Goal: Task Accomplishment & Management: Complete application form

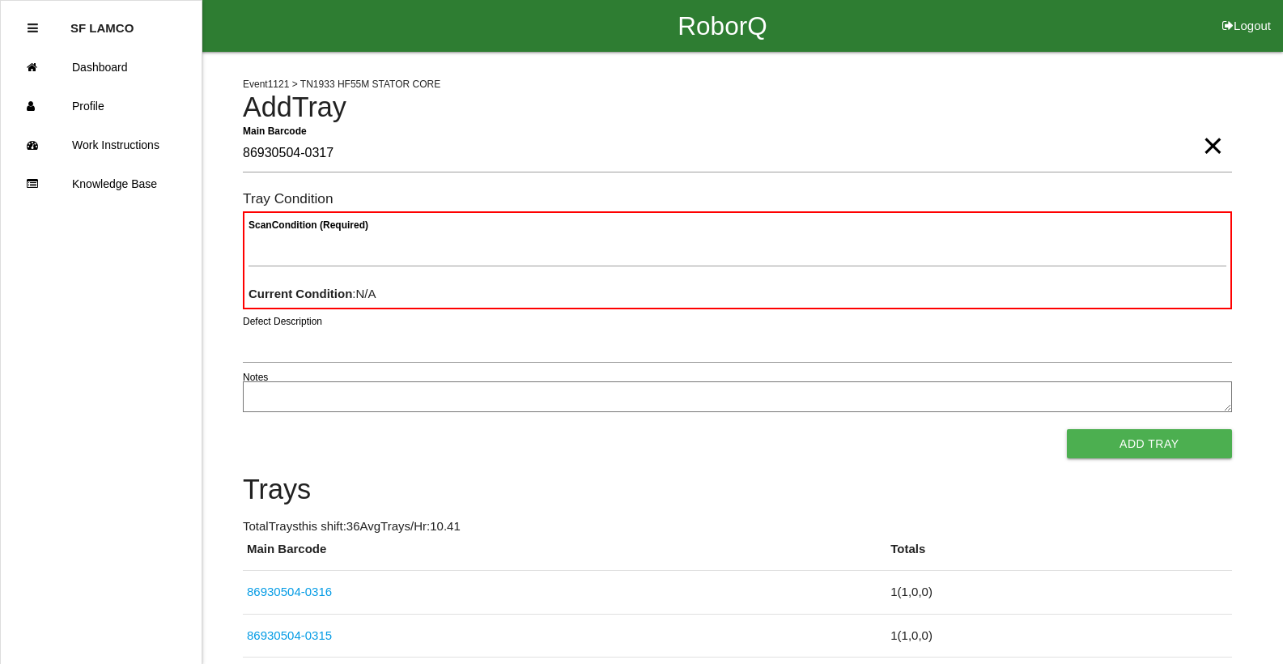
type Barcode "86930504-0317"
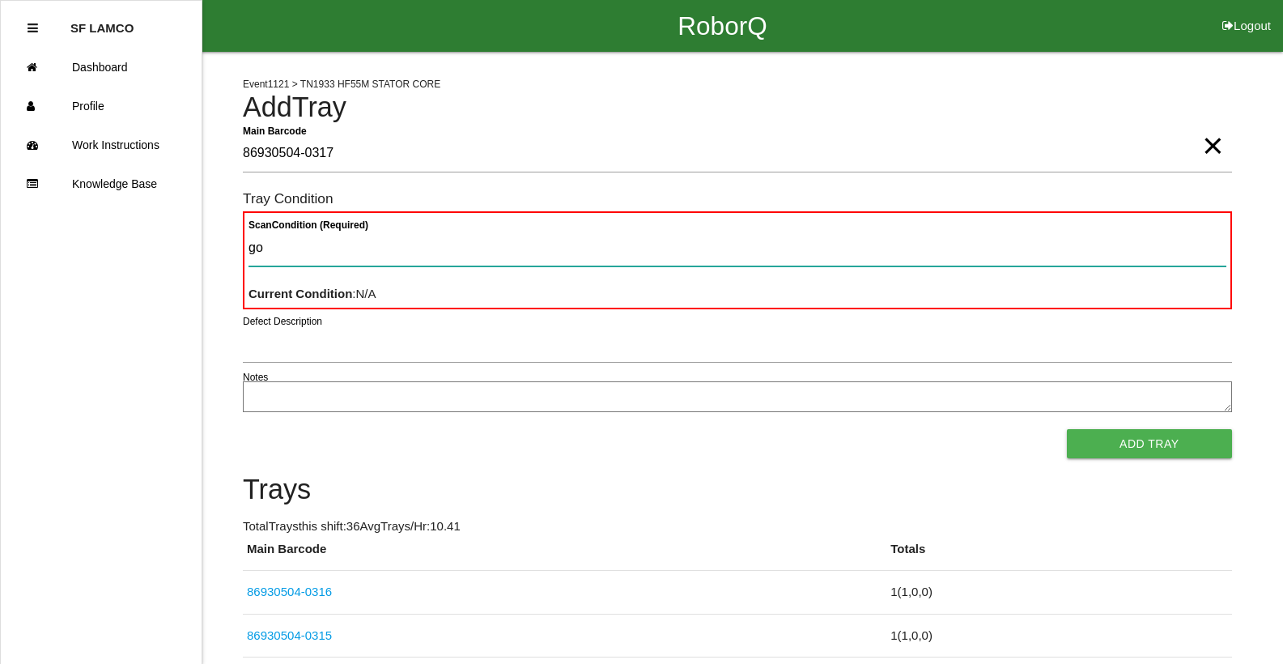
type Condition "goo"
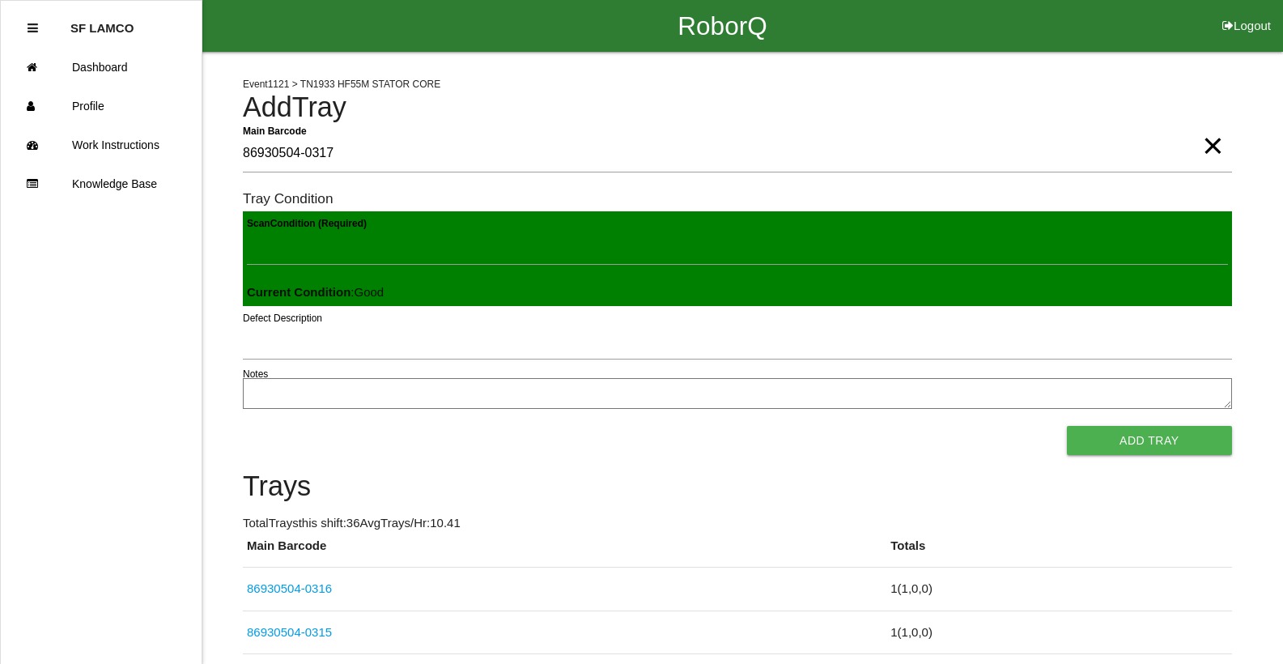
click at [1067, 426] on button "Add Tray" at bounding box center [1149, 440] width 165 height 29
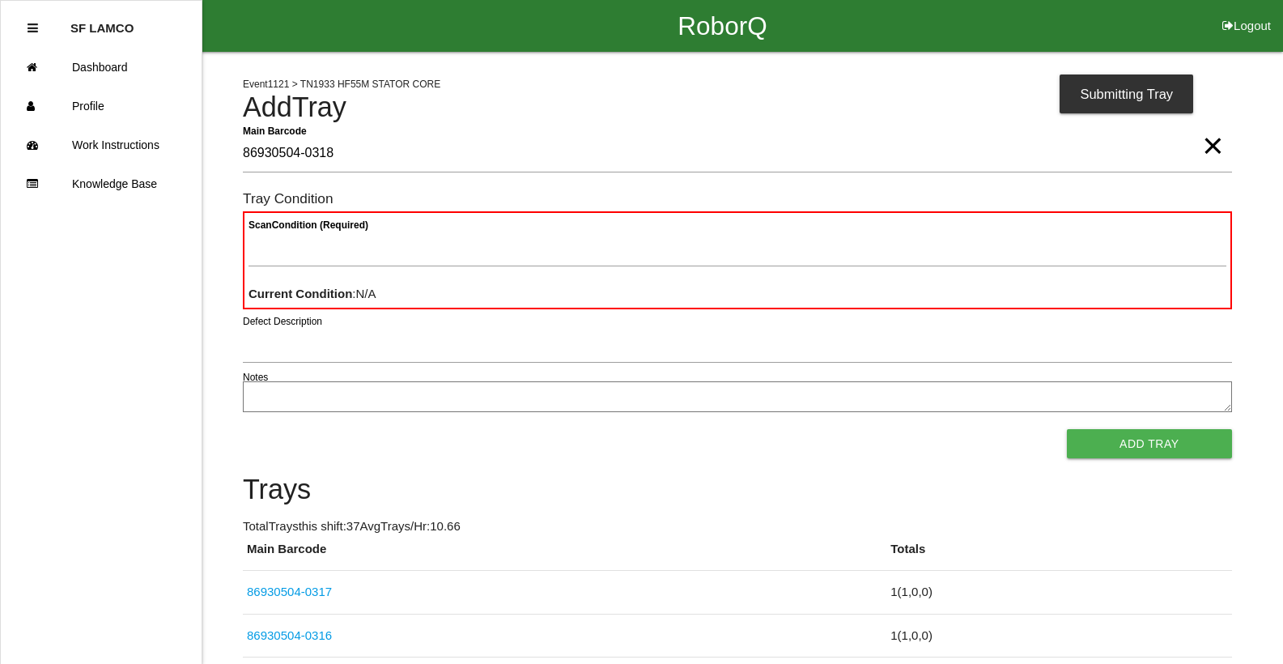
type Barcode "86930504-0318"
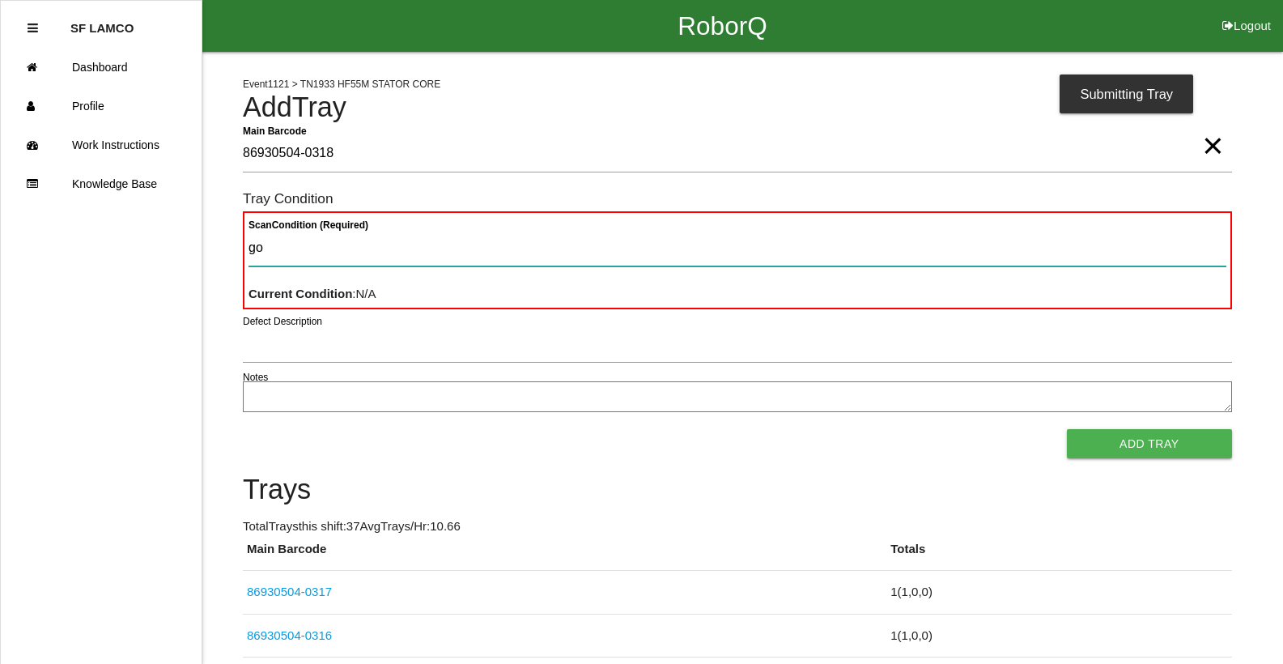
type Condition "goo"
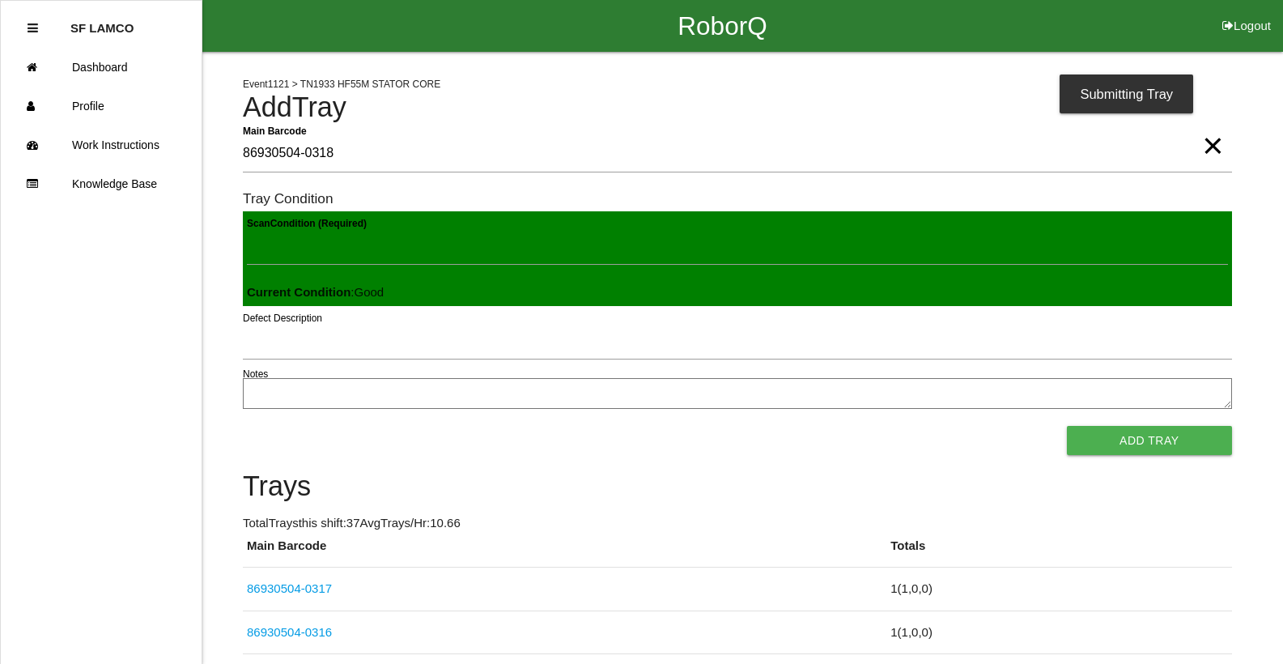
click at [1067, 426] on button "Add Tray" at bounding box center [1149, 440] width 165 height 29
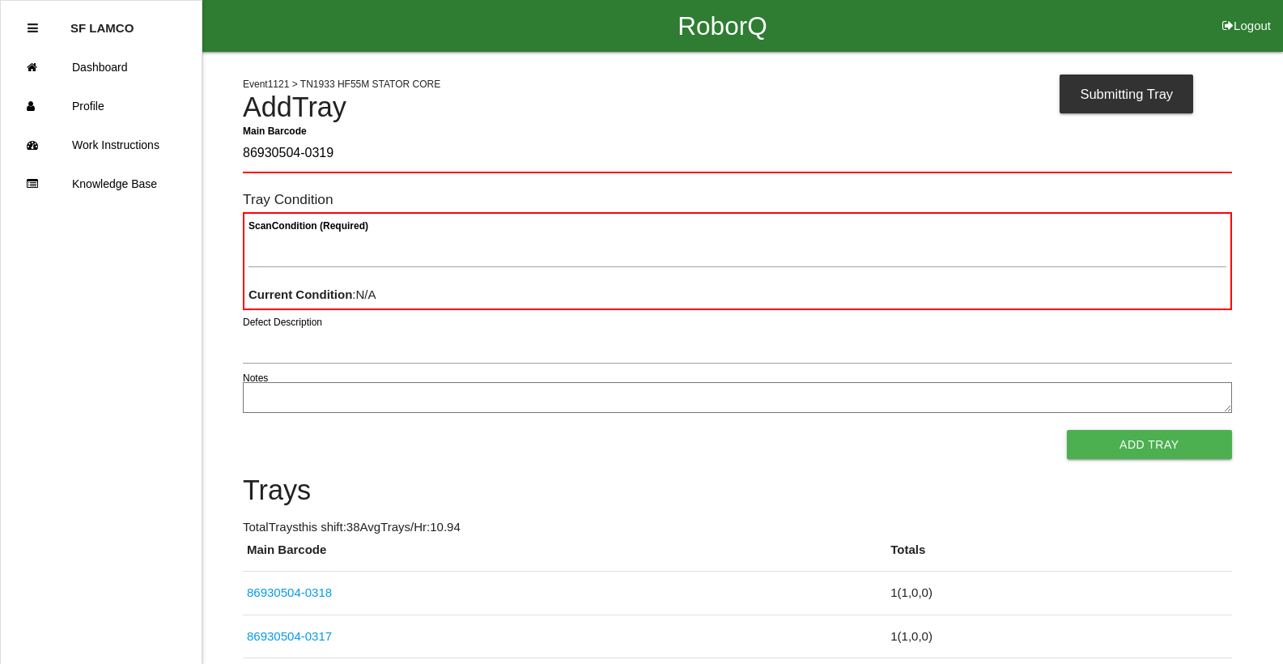
type Barcode "86930504-0319"
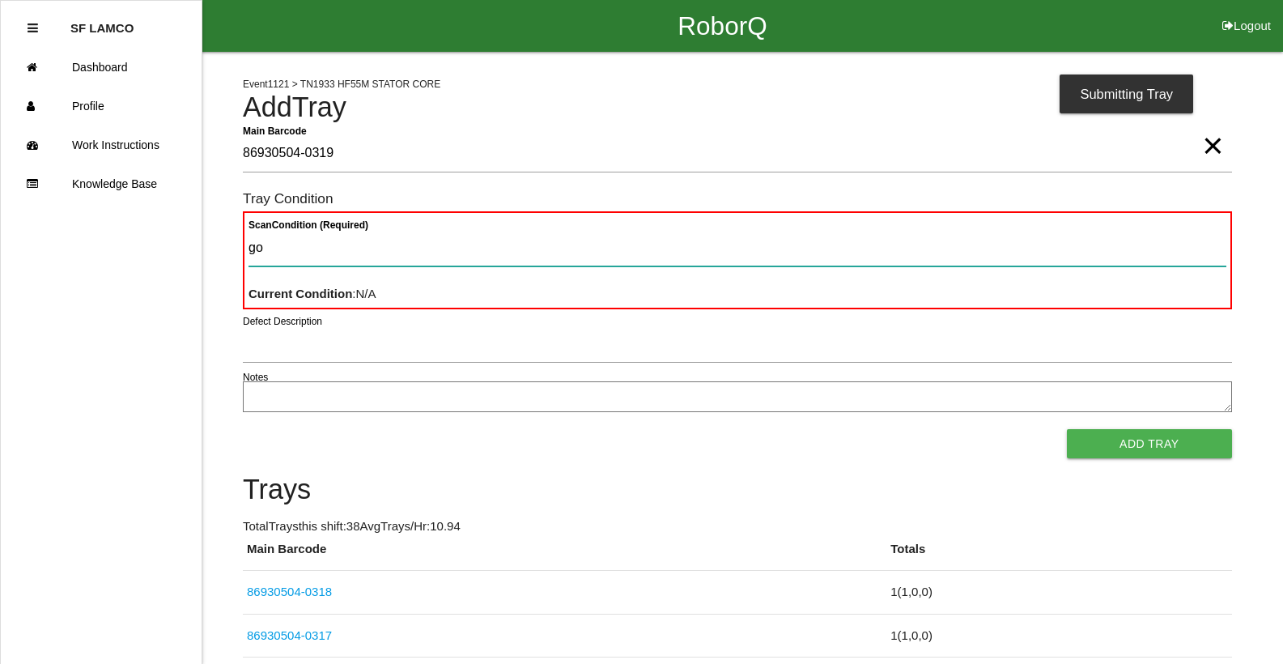
type Condition "goo"
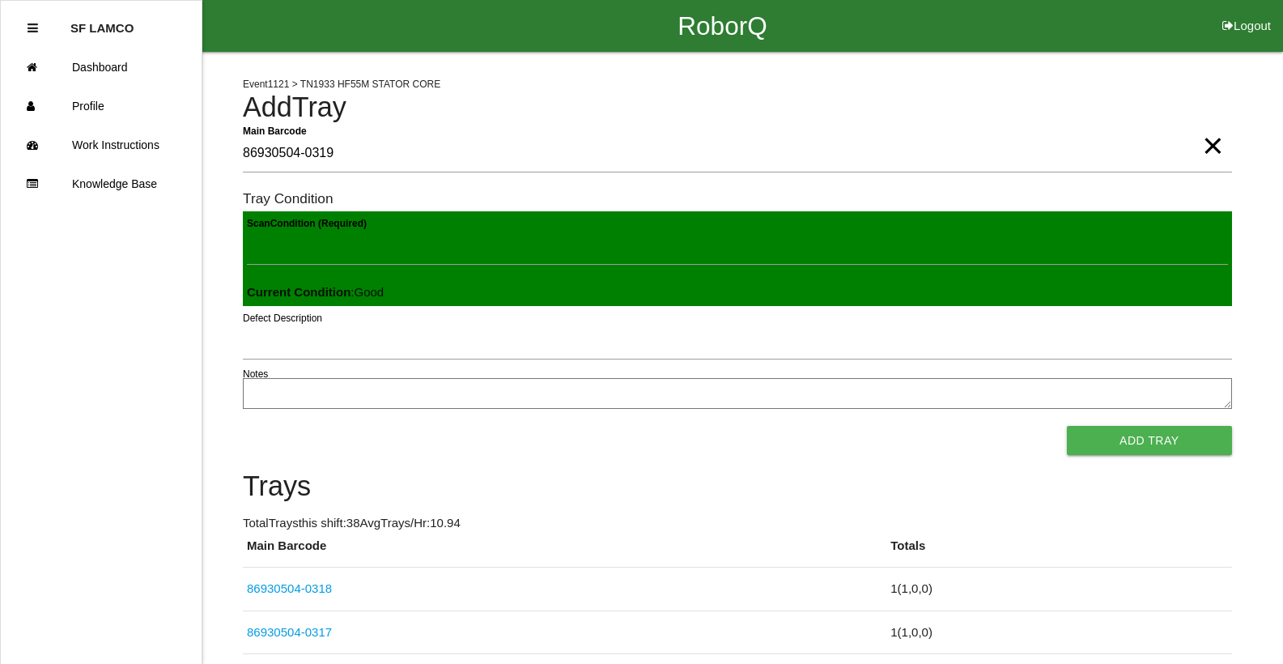
click at [1067, 426] on button "Add Tray" at bounding box center [1149, 440] width 165 height 29
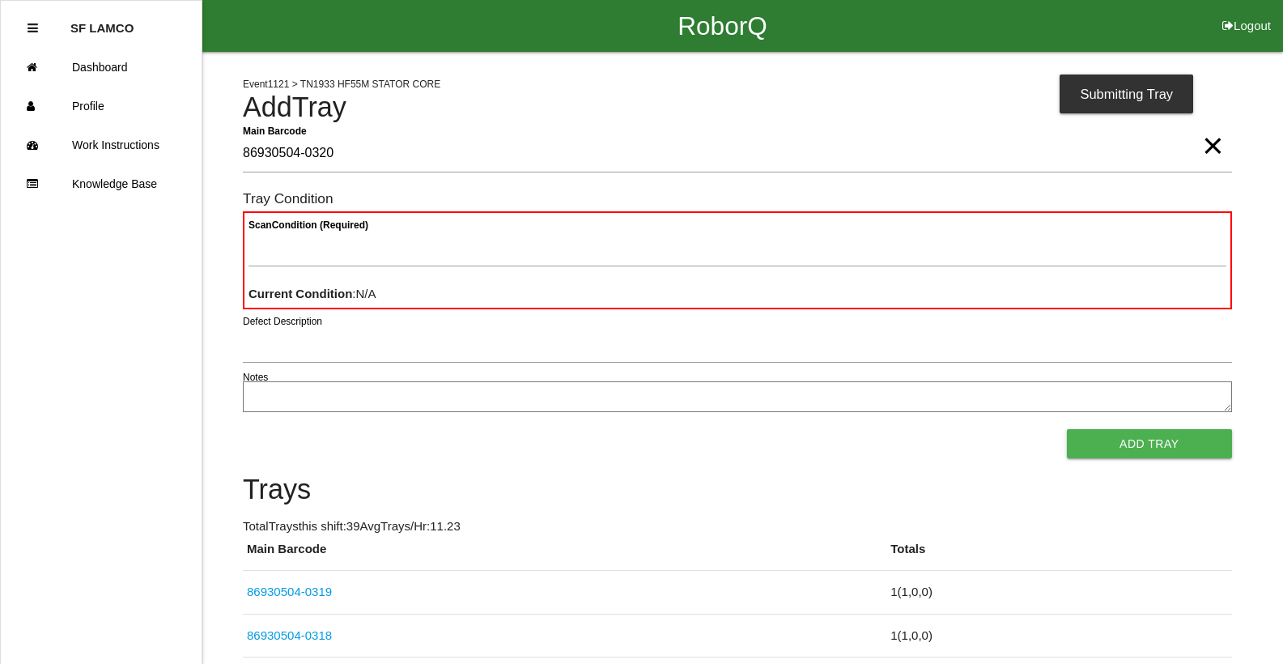
type Barcode "86930504-0320"
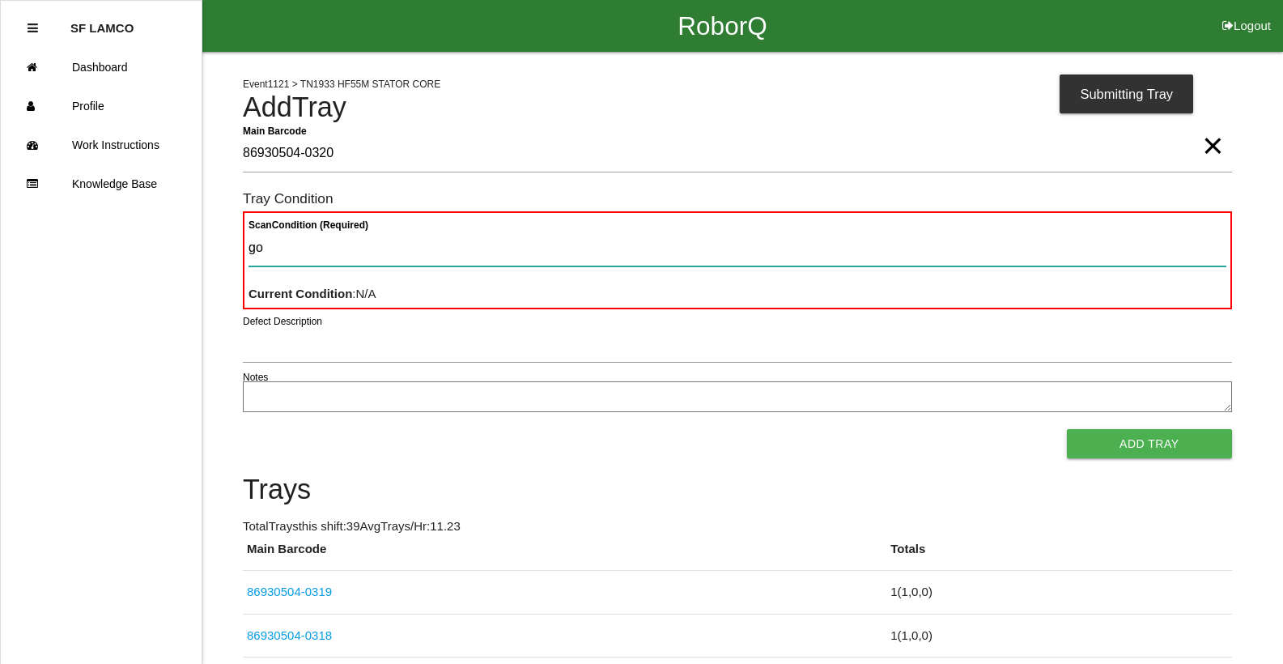
type Condition "goo"
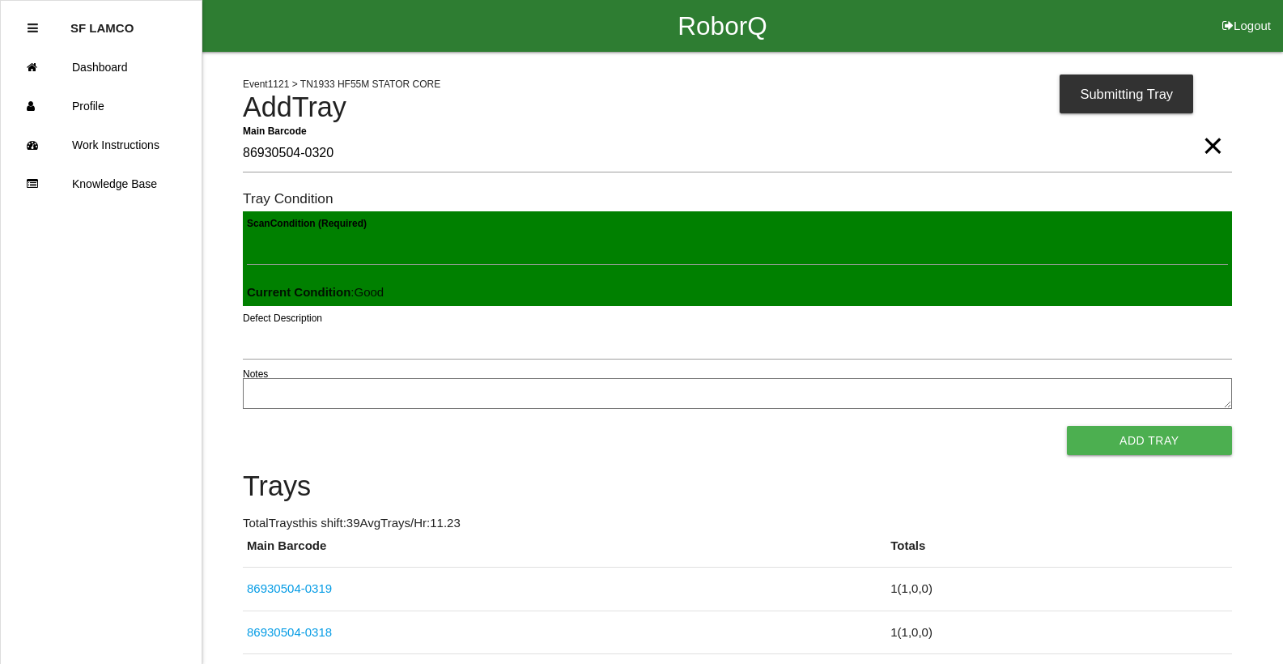
click at [1067, 426] on button "Add Tray" at bounding box center [1149, 440] width 165 height 29
